Goal: Transaction & Acquisition: Subscribe to service/newsletter

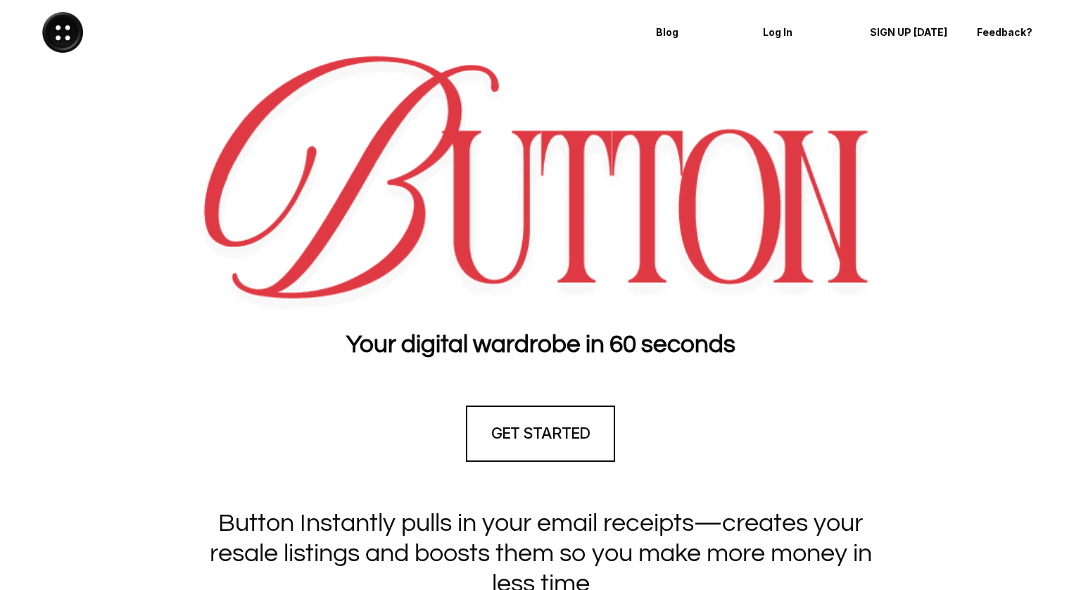
scroll to position [366, 0]
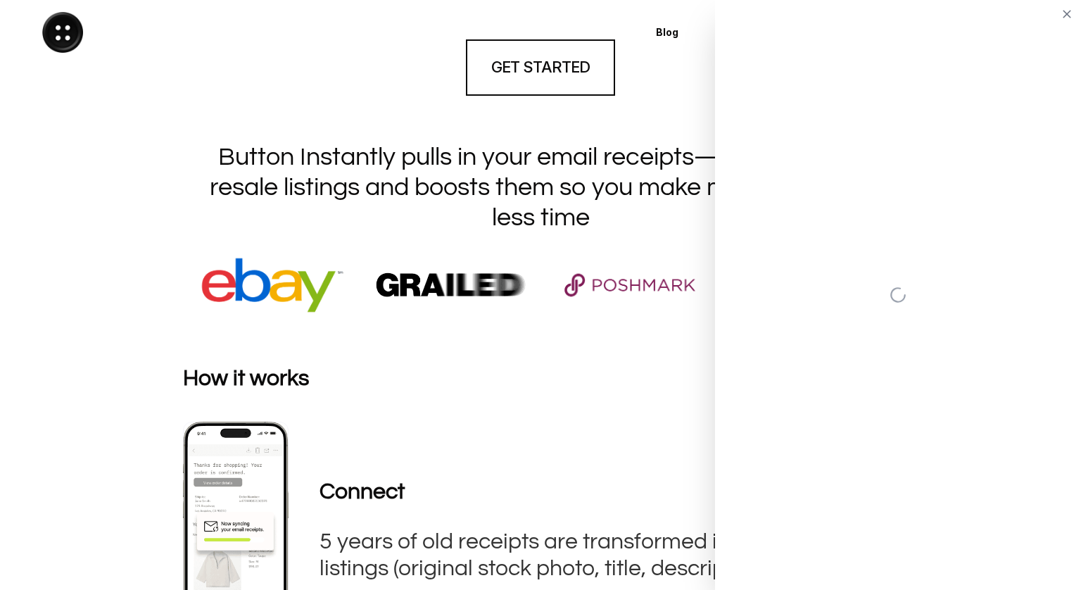
click at [609, 273] on img at bounding box center [630, 284] width 155 height 69
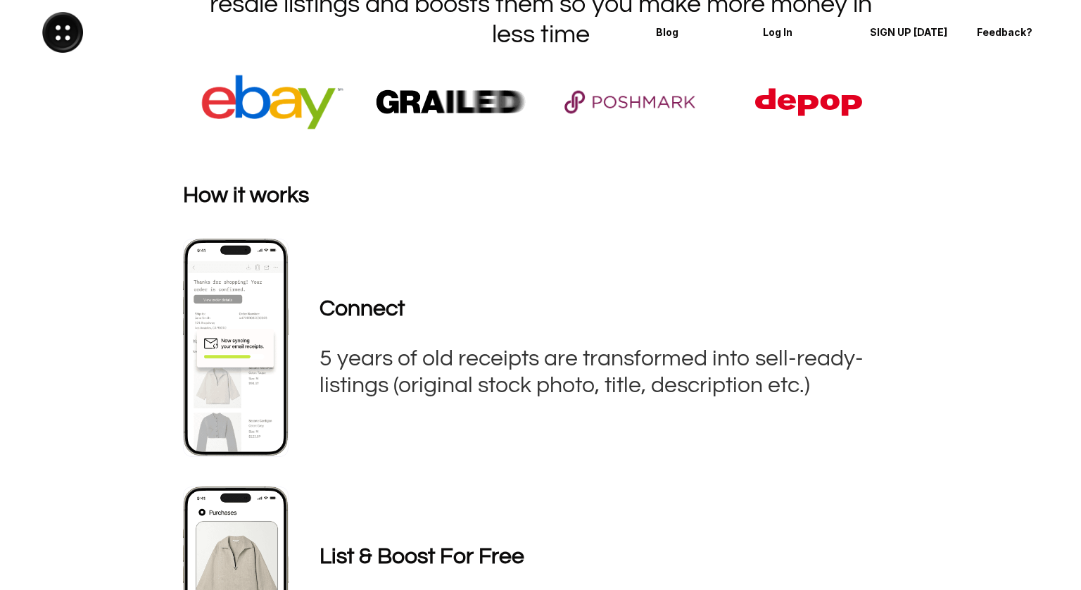
scroll to position [885, 0]
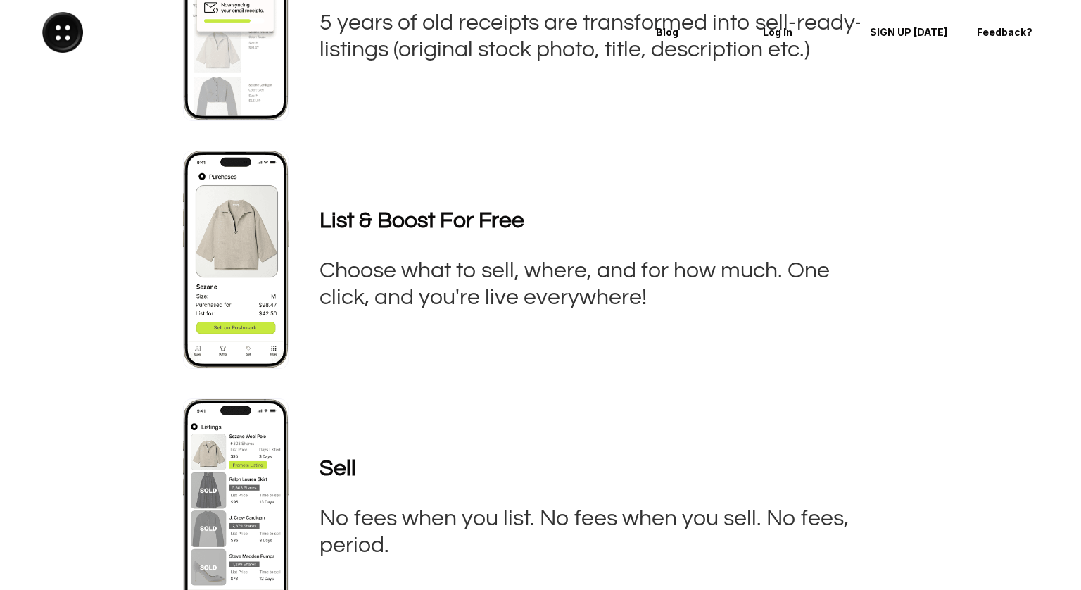
click at [601, 285] on h3 "Choose what to sell, where, and for how much. One click, and you're live everyw…" at bounding box center [592, 285] width 545 height 54
click at [590, 356] on div "List & Boost For Free Choose what to sell, where, and for how much. One click, …" at bounding box center [535, 260] width 704 height 218
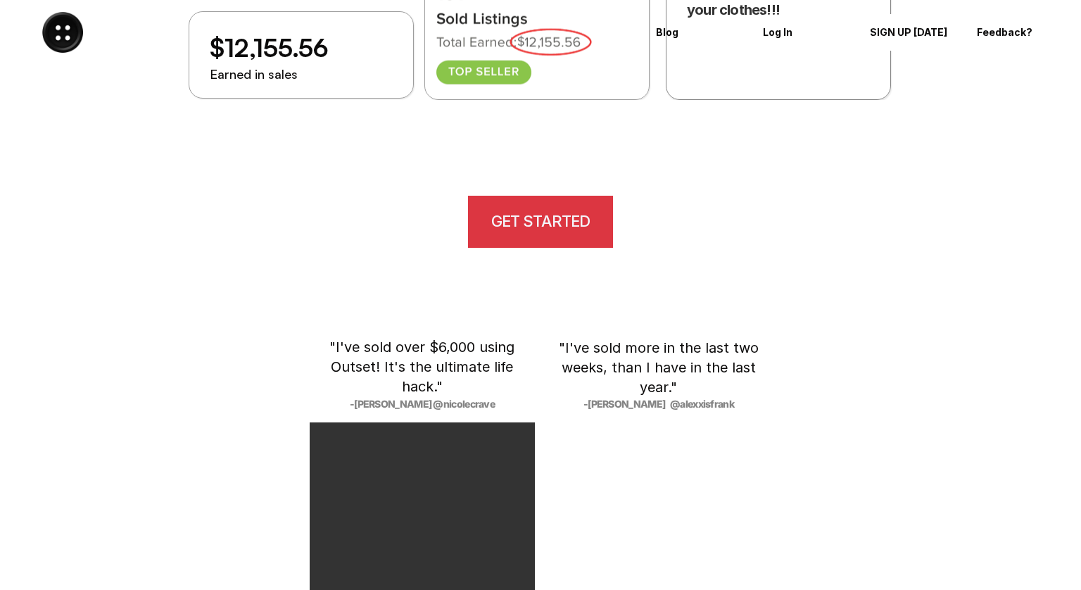
scroll to position [1965, 0]
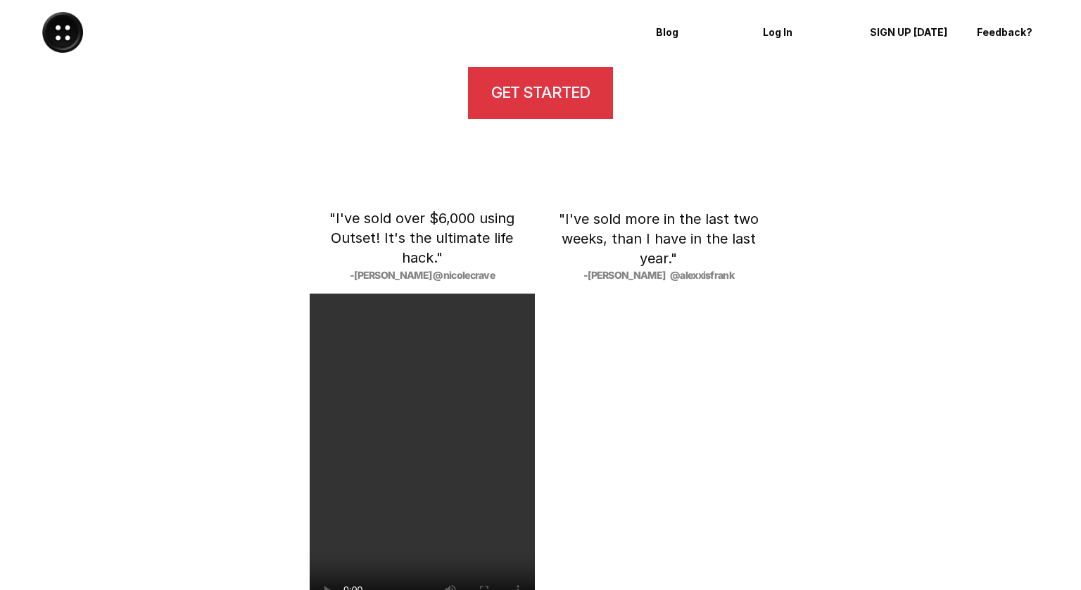
click at [546, 72] on link "GET STARTED" at bounding box center [540, 93] width 149 height 56
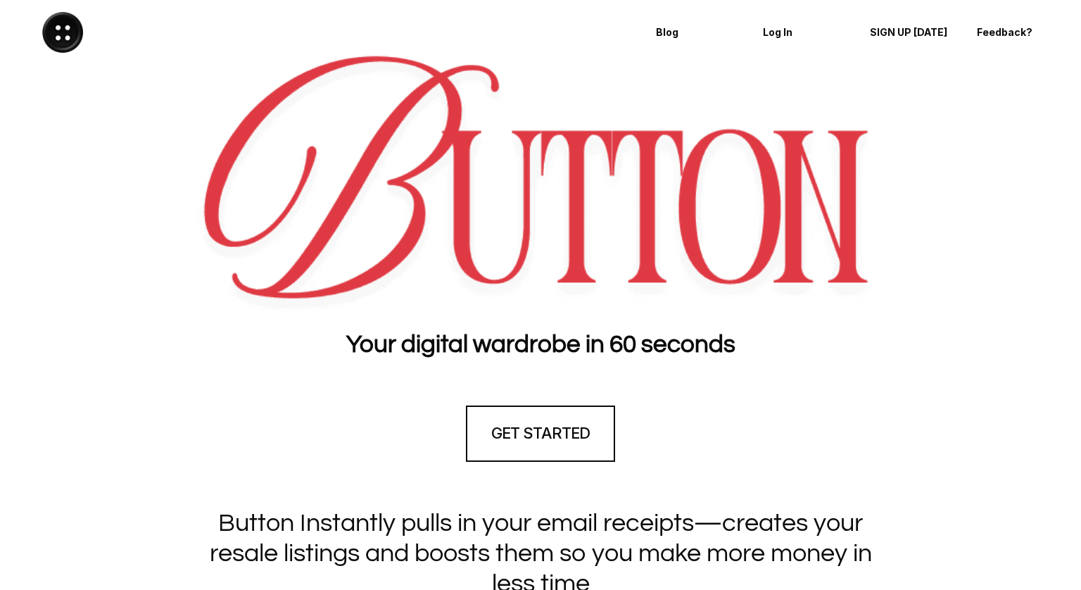
click at [568, 260] on img at bounding box center [541, 186] width 692 height 264
